Goal: Task Accomplishment & Management: Manage account settings

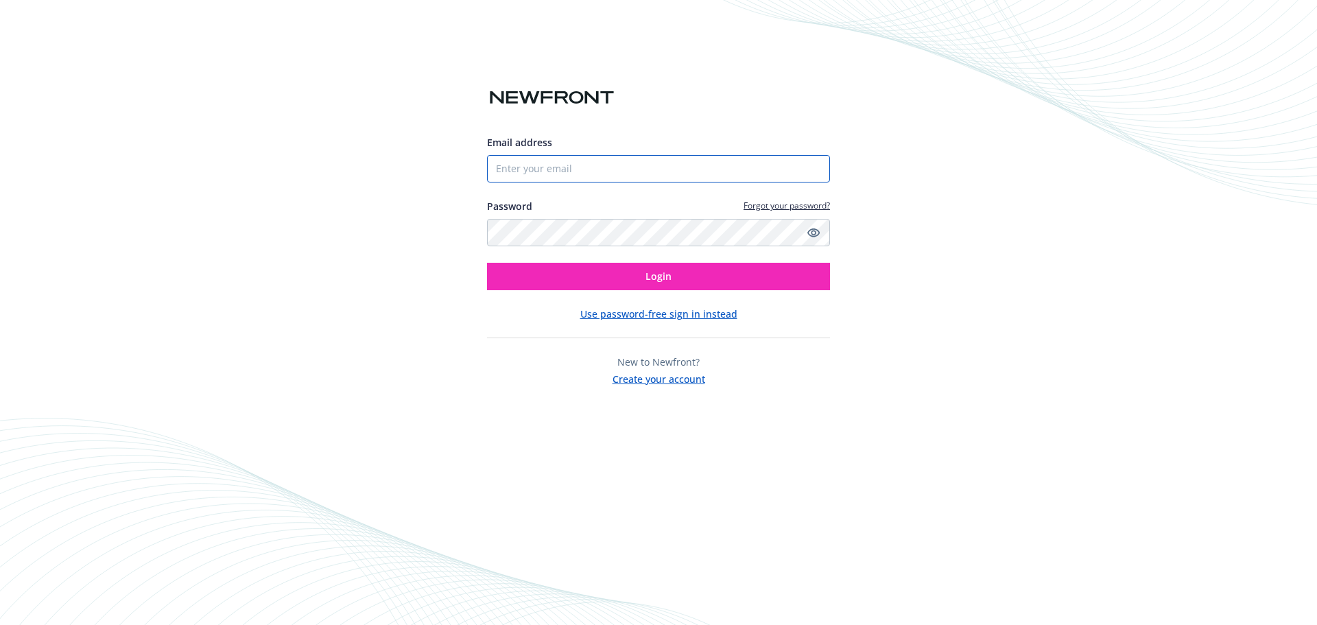
click at [508, 163] on input "Email address" at bounding box center [658, 168] width 343 height 27
type input "[EMAIL_ADDRESS][PERSON_NAME][DOMAIN_NAME]"
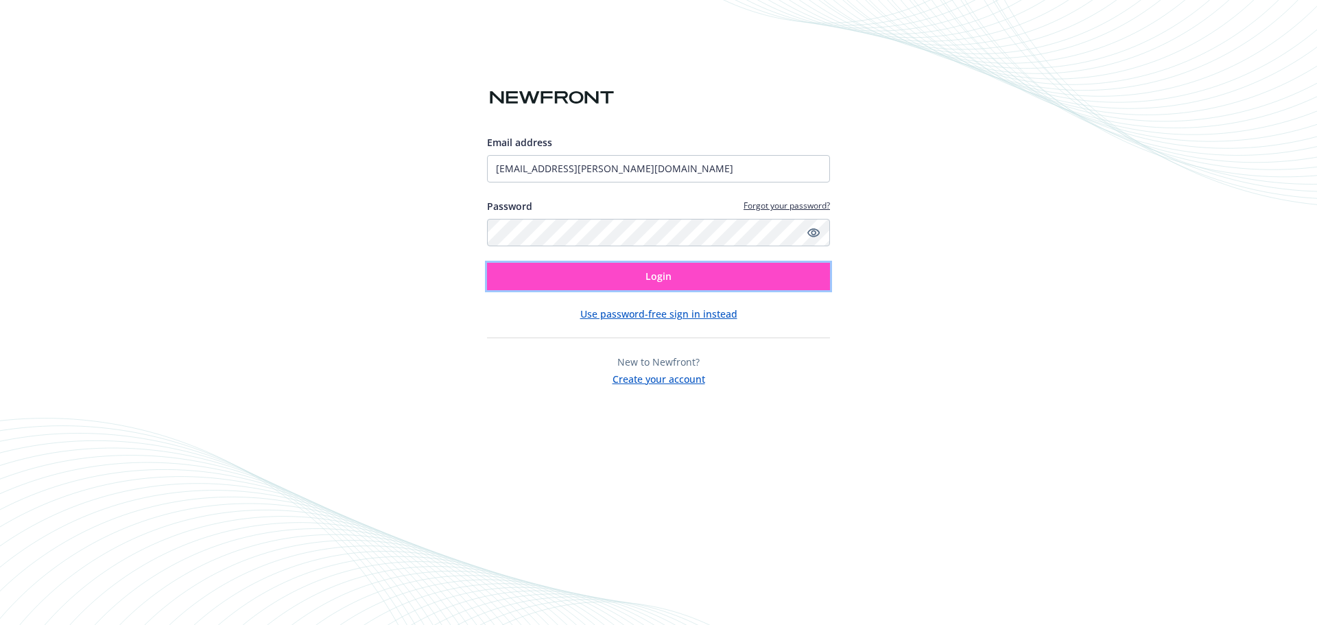
click at [653, 273] on span "Login" at bounding box center [659, 276] width 26 height 13
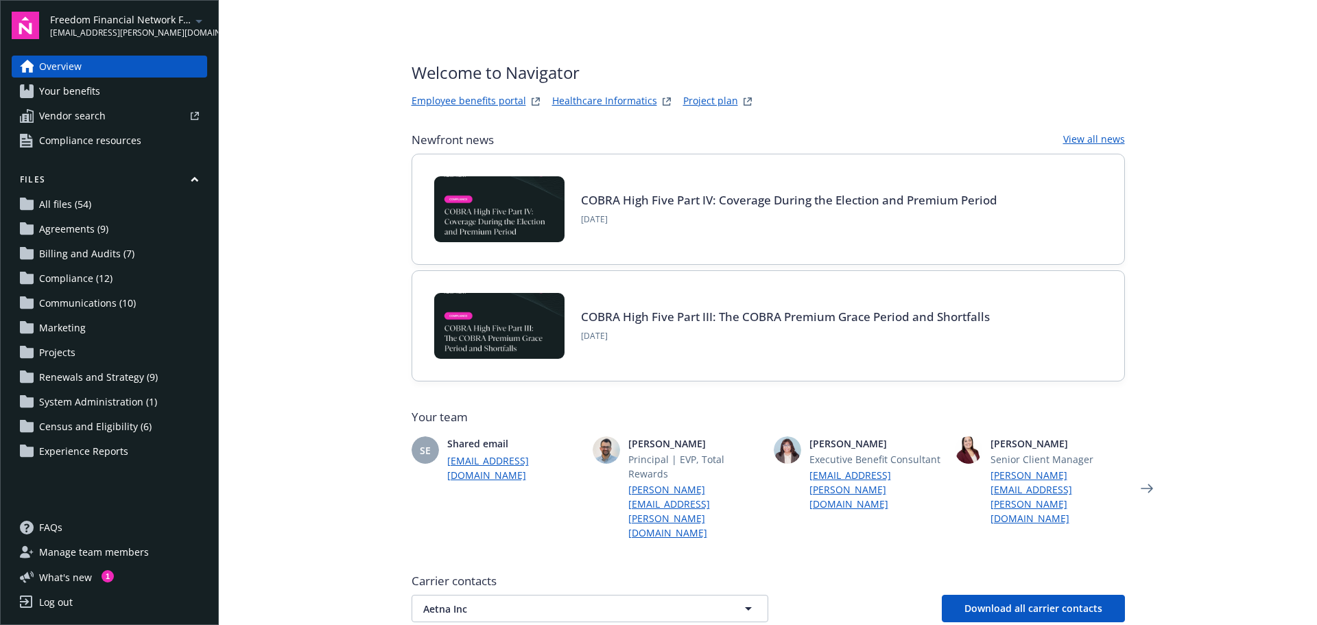
click at [56, 550] on span "Manage team members" at bounding box center [94, 552] width 110 height 22
